Goal: Task Accomplishment & Management: Manage account settings

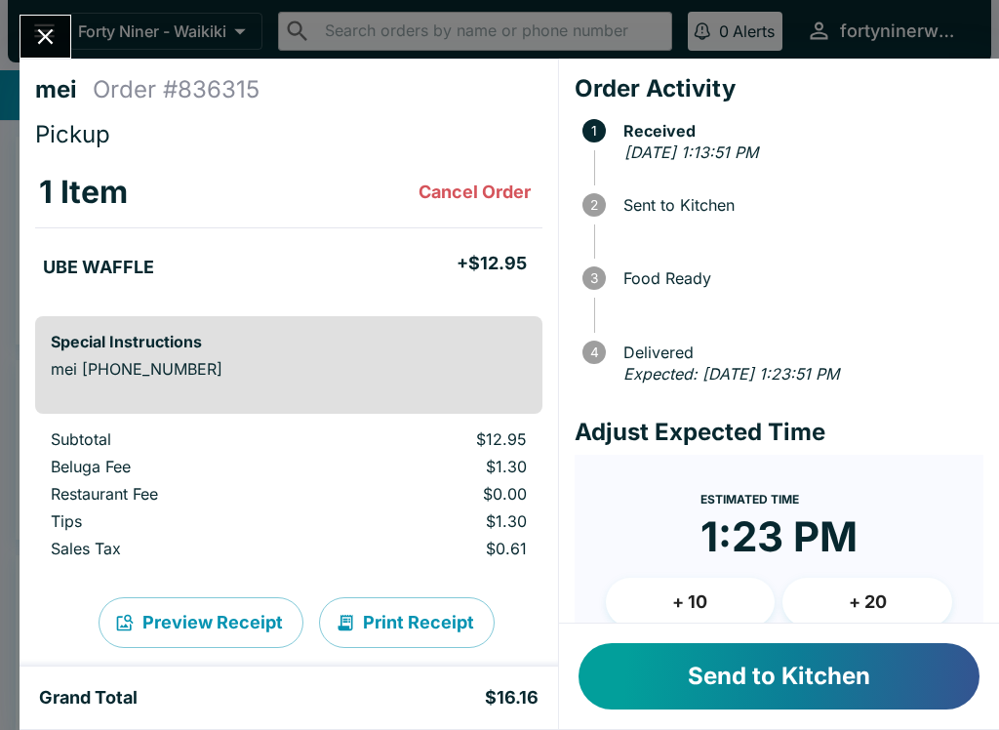
click at [743, 672] on button "Send to Kitchen" at bounding box center [779, 676] width 401 height 66
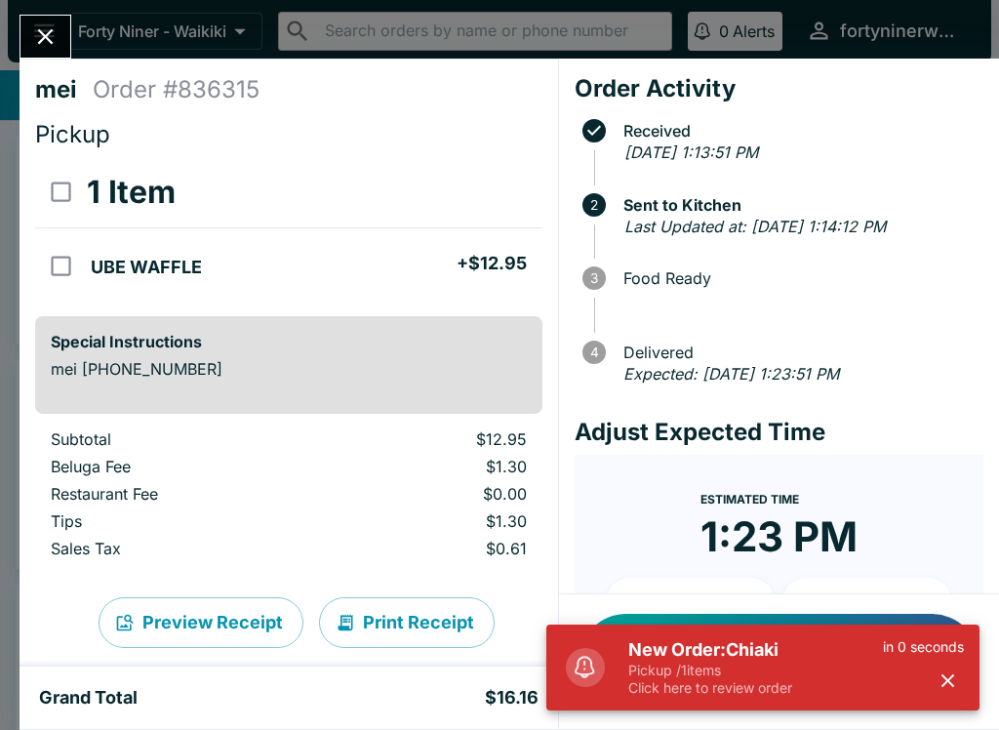
click at [939, 685] on icon "button" at bounding box center [948, 680] width 22 height 22
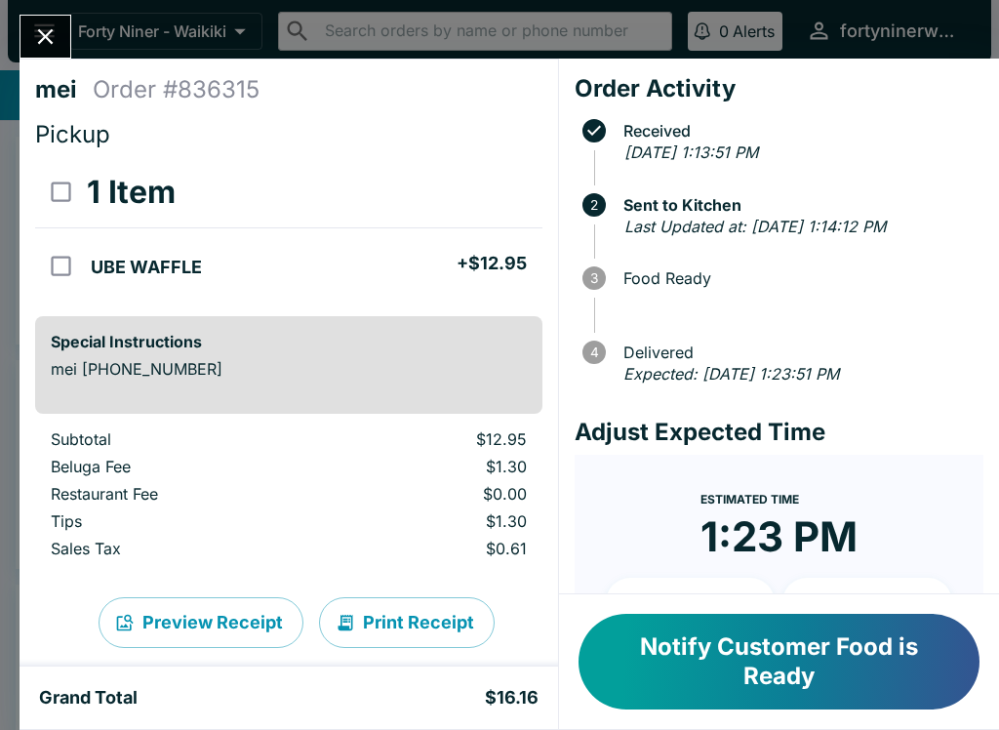
click at [47, 52] on button "Close" at bounding box center [45, 37] width 50 height 42
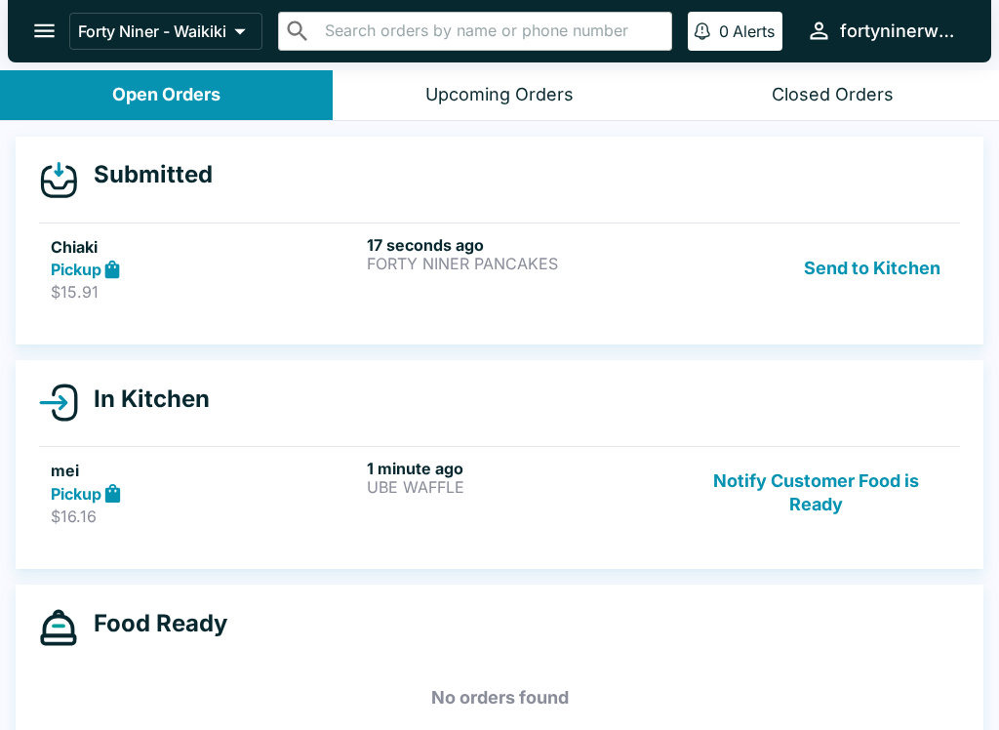
click at [301, 289] on p "$15.91" at bounding box center [205, 292] width 308 height 20
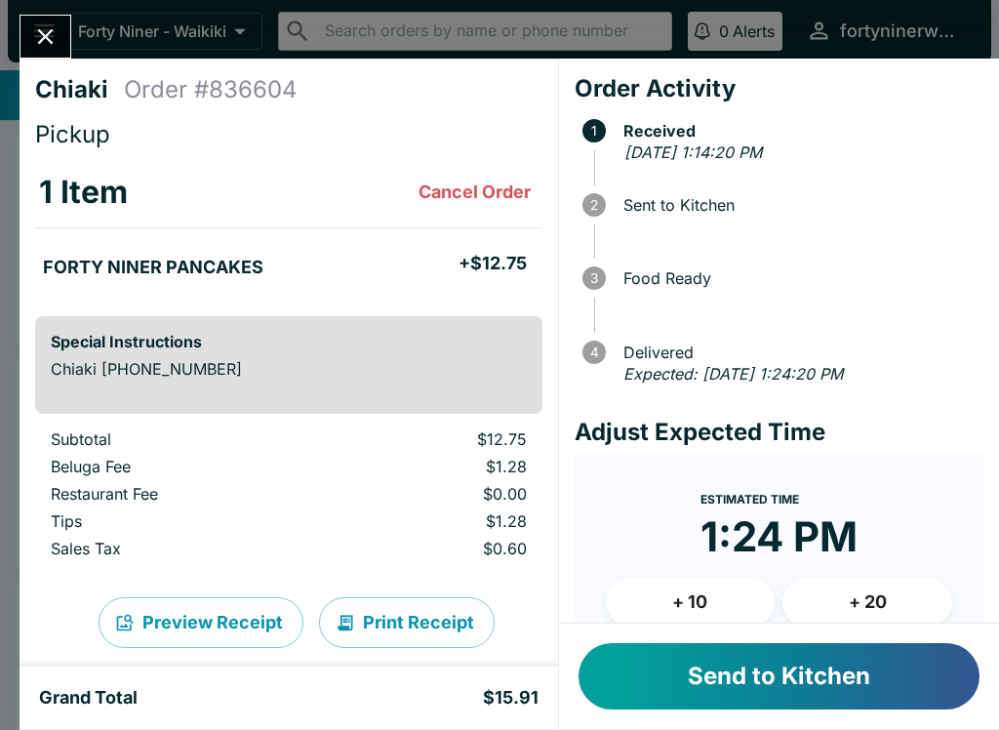
click at [816, 674] on button "Send to Kitchen" at bounding box center [779, 676] width 401 height 66
click at [772, 670] on button "Send to Kitchen" at bounding box center [779, 676] width 401 height 66
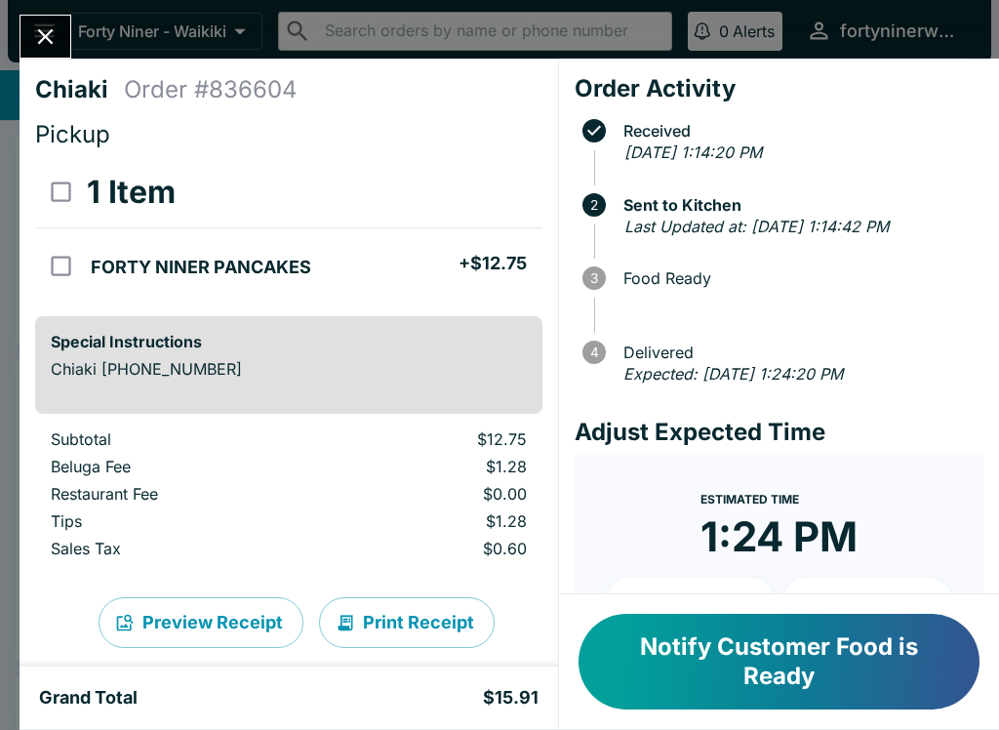
click at [67, 34] on button "Close" at bounding box center [45, 37] width 50 height 42
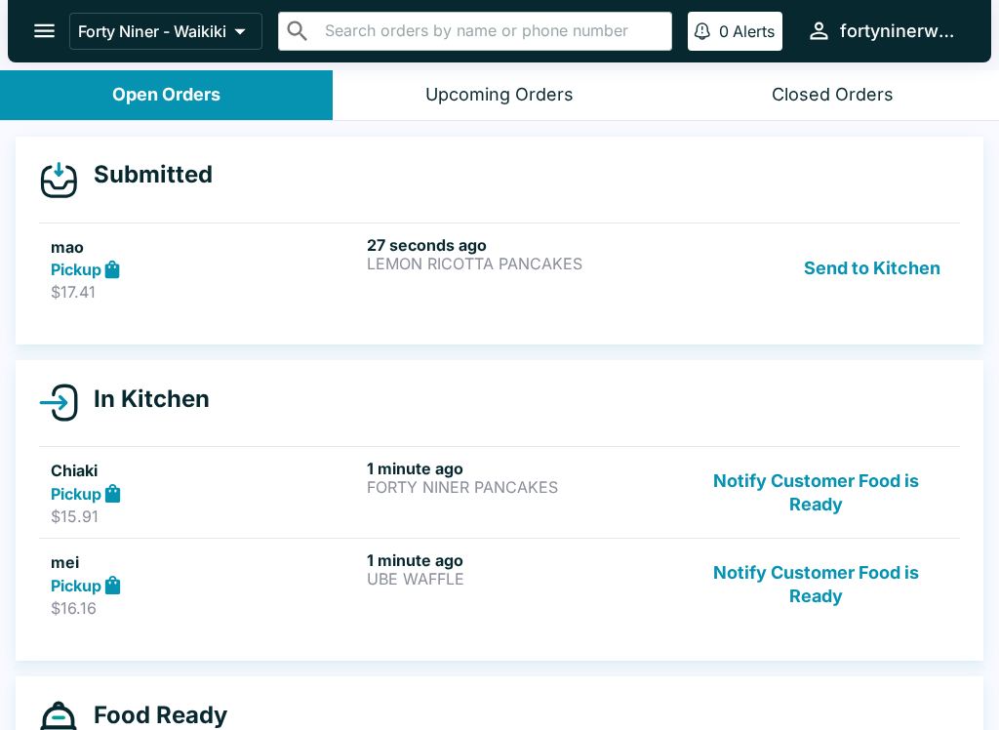
click at [630, 298] on div "27 seconds ago LEMON RICOTTA PANCAKES" at bounding box center [521, 268] width 308 height 67
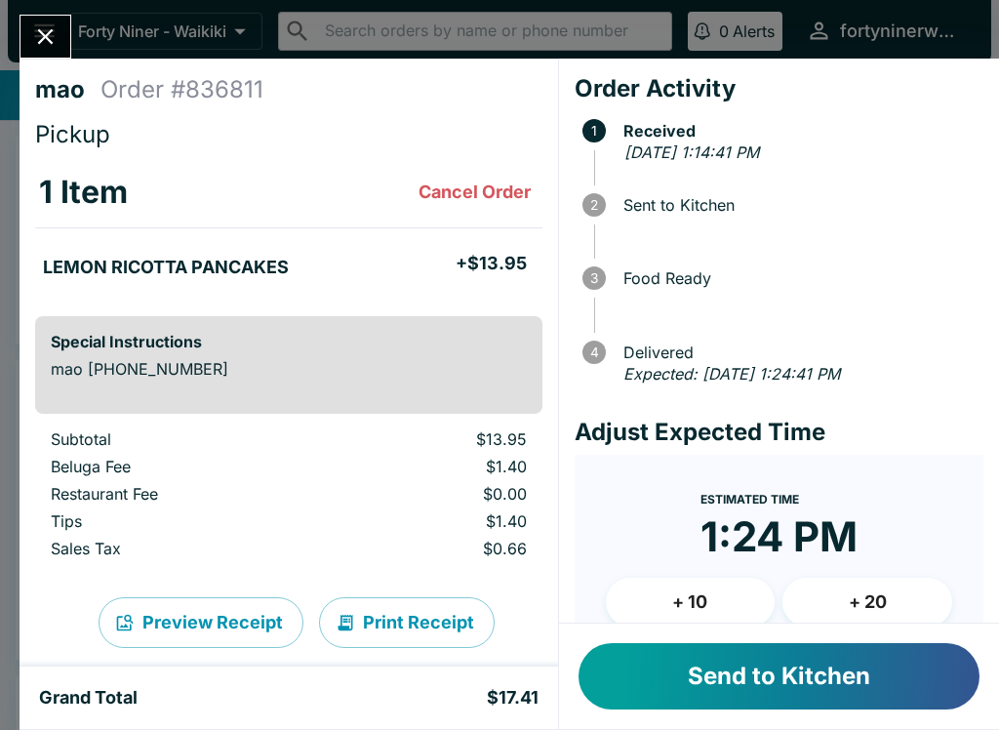
click at [751, 686] on button "Send to Kitchen" at bounding box center [779, 676] width 401 height 66
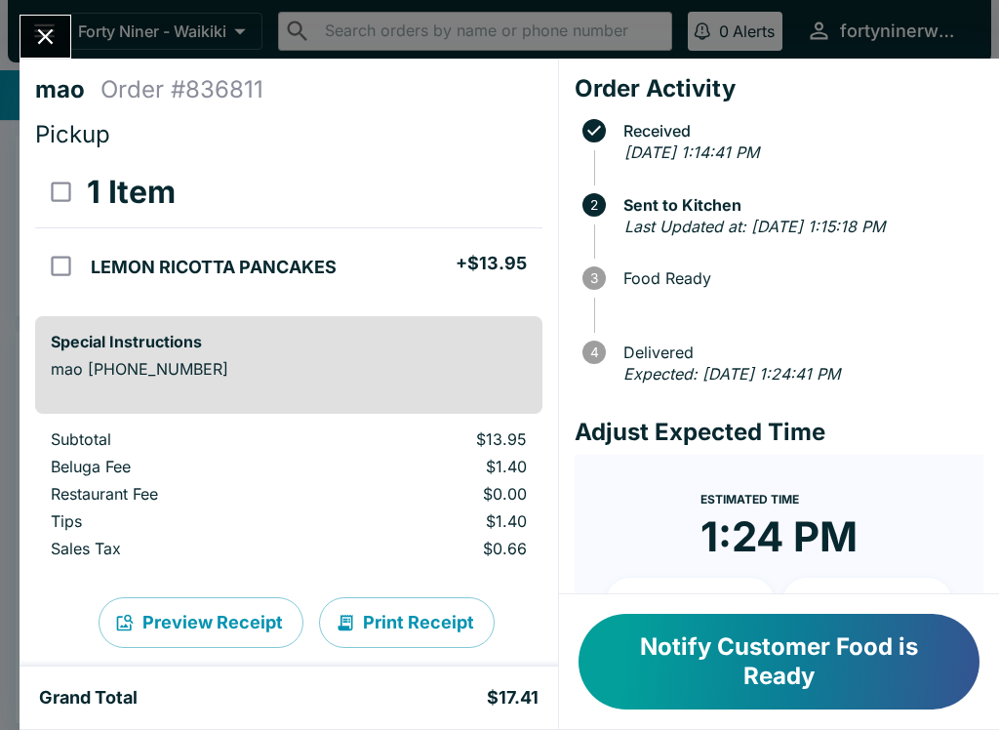
click at [49, 47] on icon "Close" at bounding box center [45, 36] width 26 height 26
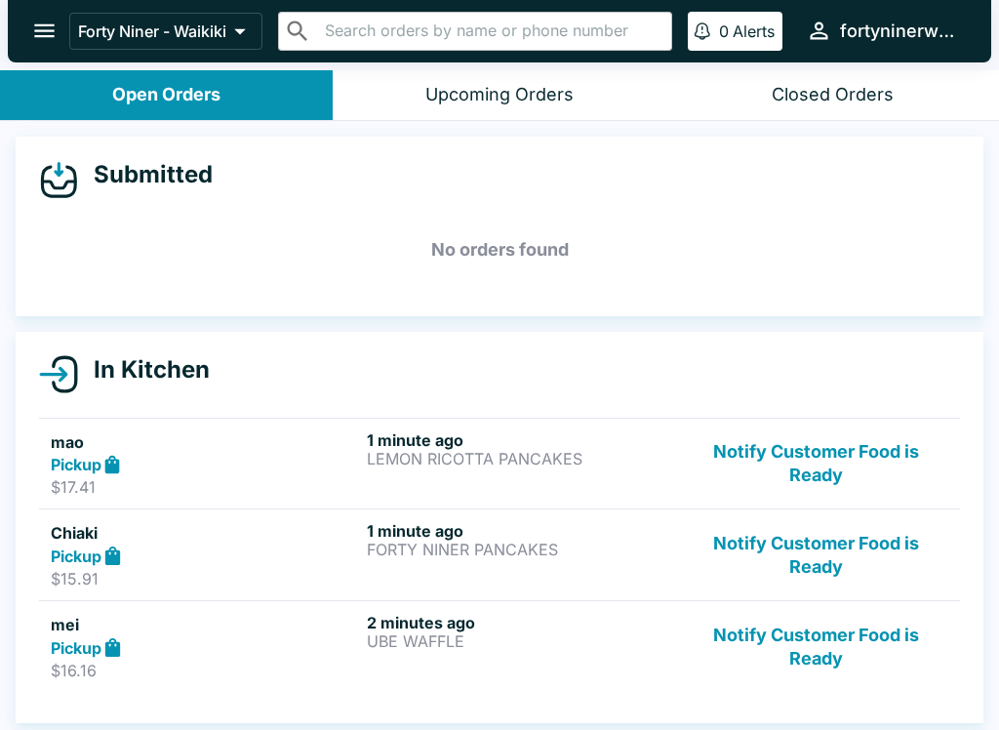
click at [816, 476] on button "Notify Customer Food is Ready" at bounding box center [816, 463] width 264 height 67
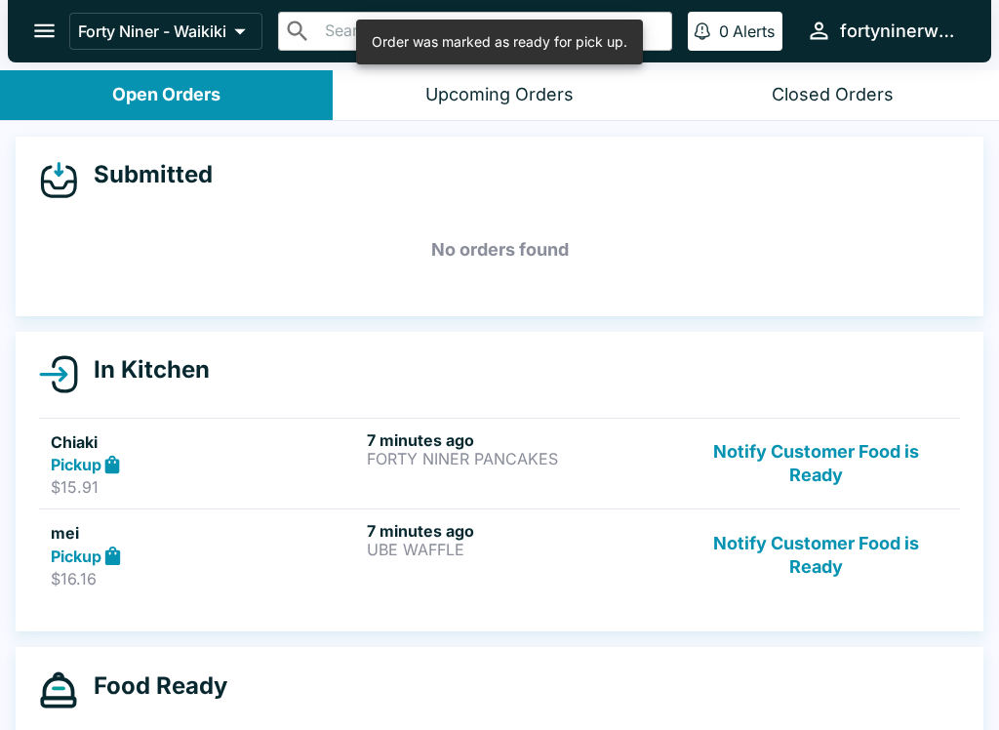
click at [830, 472] on button "Notify Customer Food is Ready" at bounding box center [816, 463] width 264 height 67
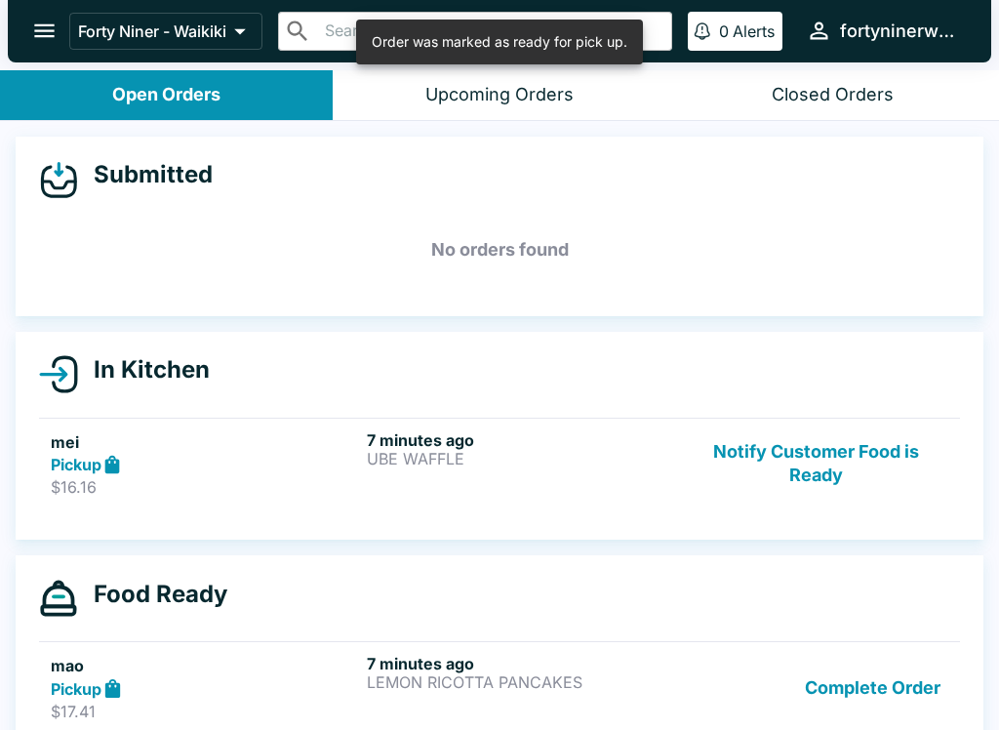
click at [820, 482] on button "Notify Customer Food is Ready" at bounding box center [816, 463] width 264 height 67
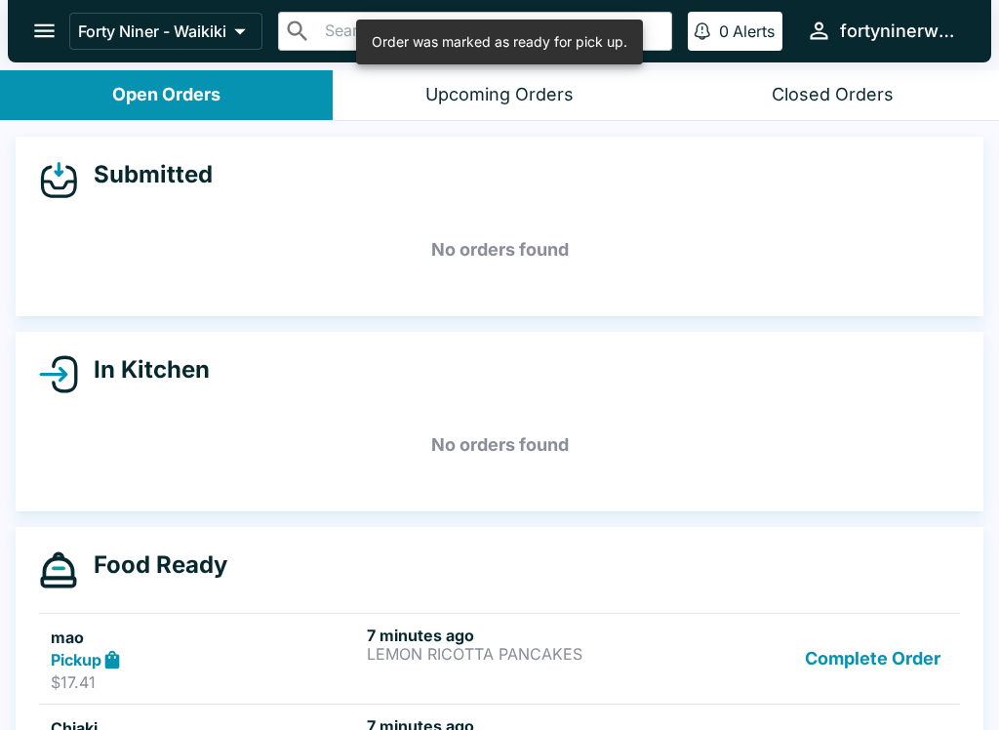
scroll to position [109, 0]
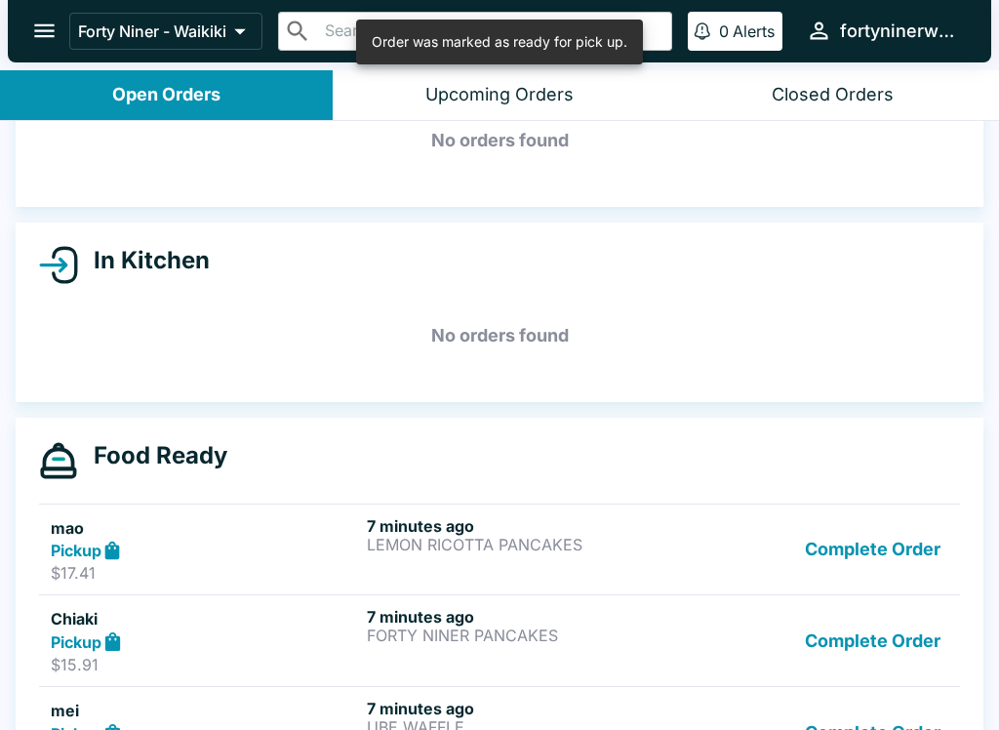
click at [992, 350] on div "In Kitchen No orders found" at bounding box center [499, 312] width 999 height 180
click at [893, 547] on button "Complete Order" at bounding box center [872, 549] width 151 height 67
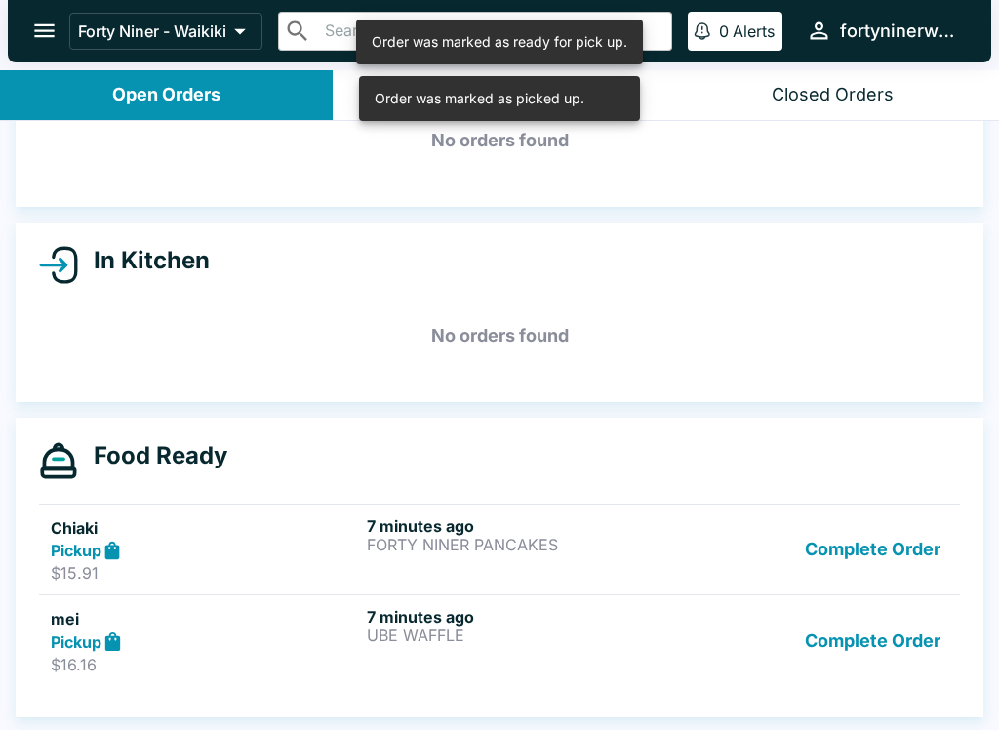
click at [876, 546] on button "Complete Order" at bounding box center [872, 549] width 151 height 67
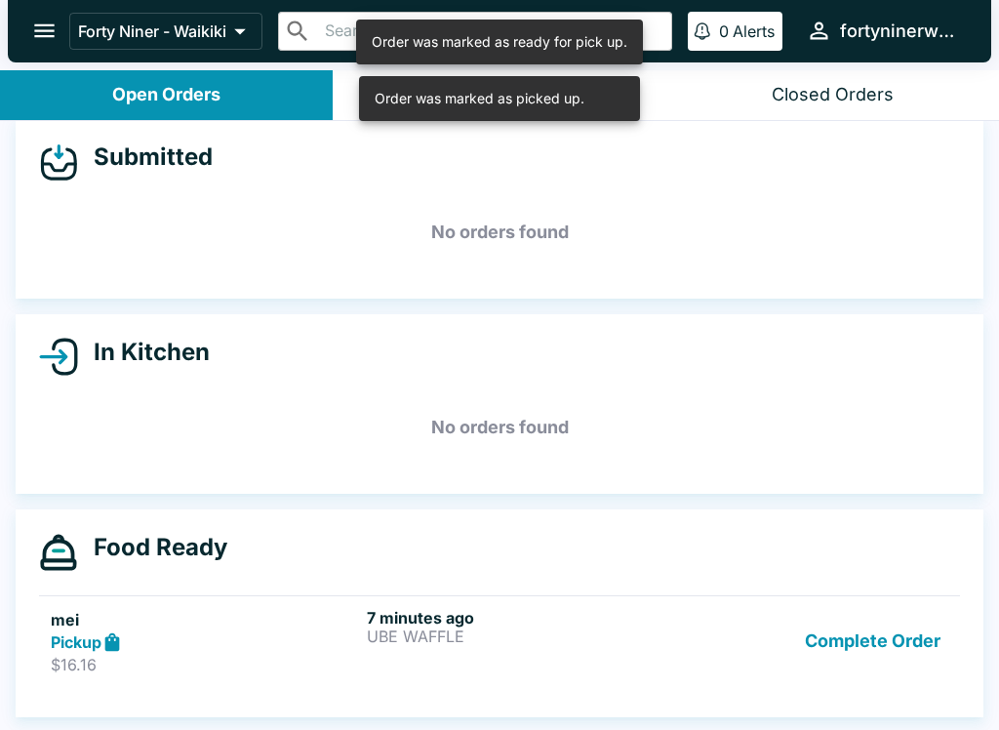
scroll to position [18, 0]
click at [883, 636] on button "Complete Order" at bounding box center [872, 641] width 151 height 67
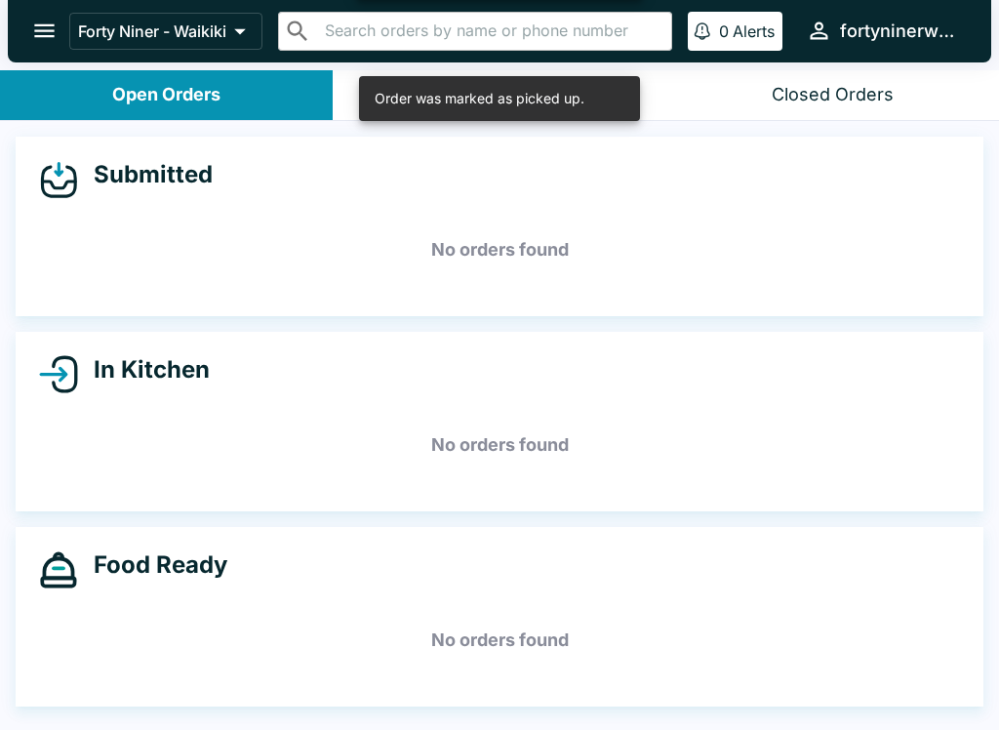
click at [46, 31] on icon "open drawer" at bounding box center [44, 31] width 20 height 14
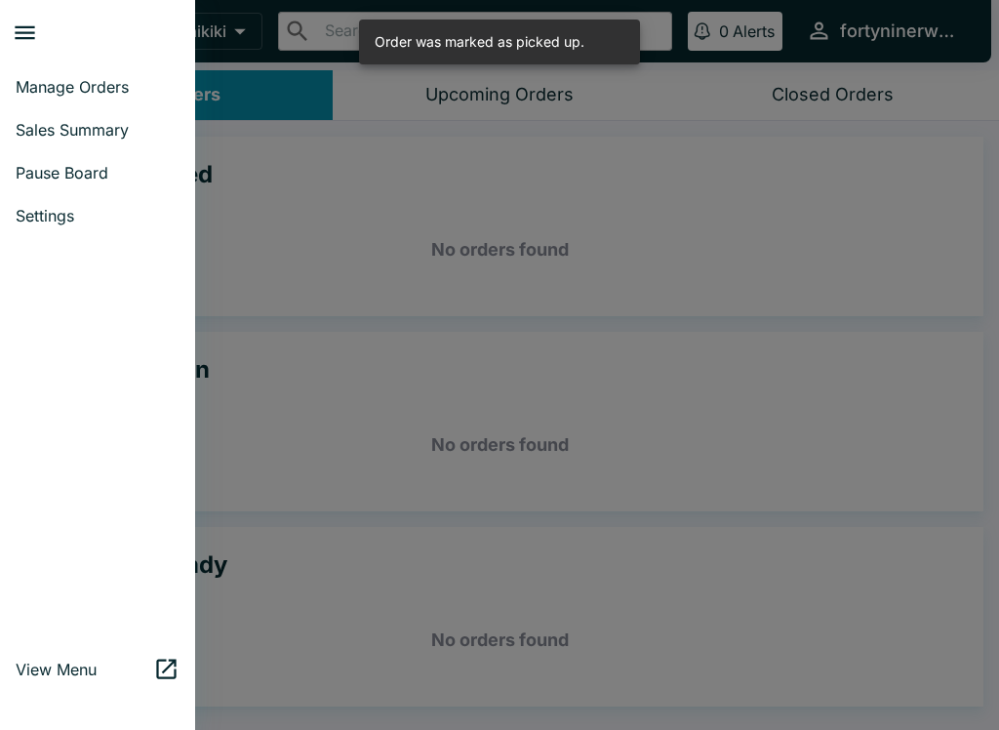
click at [68, 138] on span "Sales Summary" at bounding box center [98, 130] width 164 height 20
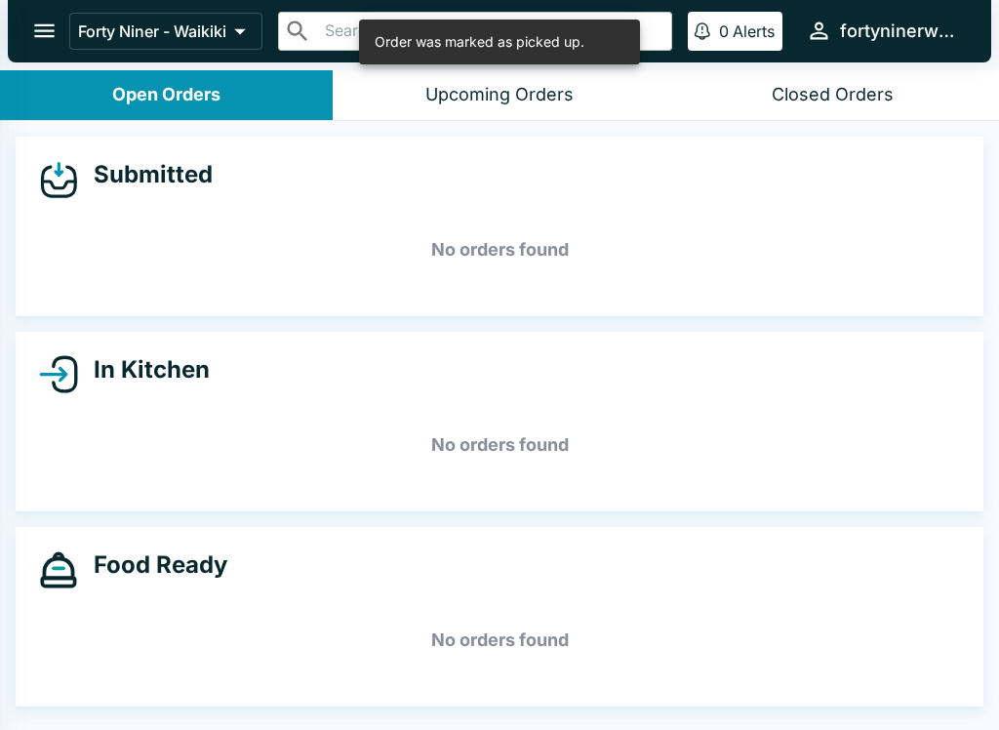
select select "03:00"
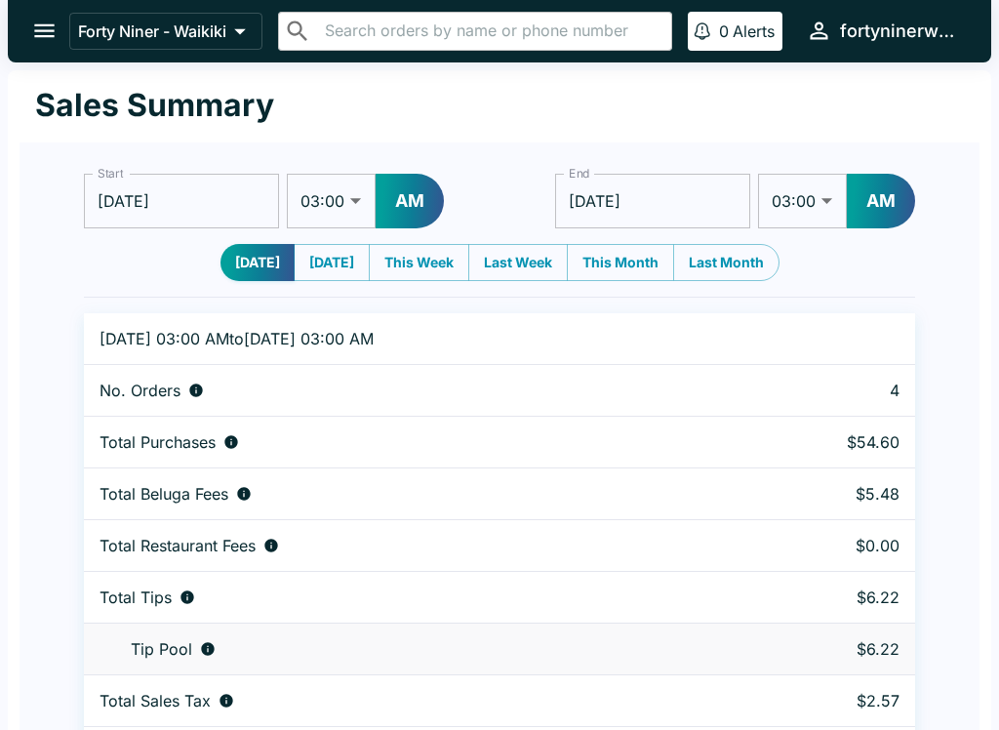
click at [40, 51] on button "open drawer" at bounding box center [45, 31] width 50 height 50
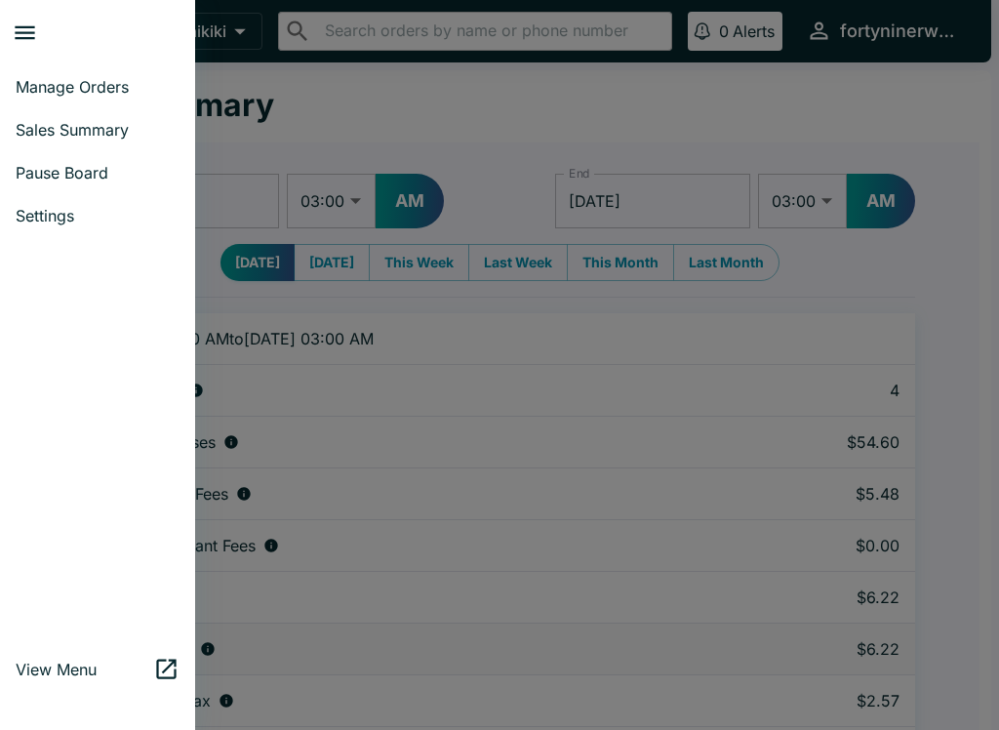
click at [59, 103] on link "Manage Orders" at bounding box center [97, 86] width 195 height 43
